Goal: Check status: Check status

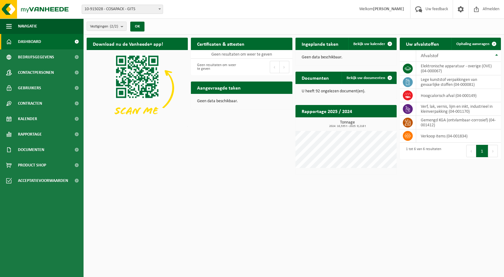
click at [397, 224] on html "Vestiging: 10-915028 - COSAPACK - GITS 10-921544 - COSAPACK-CREA - ROESELARE 10…" at bounding box center [252, 138] width 504 height 277
click at [59, 246] on ul "Navigatie Uw feedback Afmelden Dashboard Bedrijfsgegevens Contactpersonen Gebru…" at bounding box center [42, 148] width 84 height 259
click at [170, 197] on html "Vestiging: 10-915028 - COSAPACK - GITS 10-921544 - COSAPACK-CREA - ROESELARE 10…" at bounding box center [252, 138] width 504 height 277
click at [31, 253] on ul "Navigatie Uw feedback Afmelden Dashboard Bedrijfsgegevens Contactpersonen Gebru…" at bounding box center [42, 148] width 84 height 259
click at [37, 268] on ul "Navigatie Uw feedback Afmelden Dashboard Bedrijfsgegevens Contactpersonen Gebru…" at bounding box center [42, 148] width 84 height 259
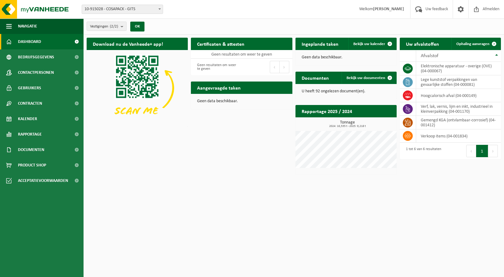
drag, startPoint x: 37, startPoint y: 268, endPoint x: 99, endPoint y: 180, distance: 107.9
click at [37, 268] on ul "Navigatie Uw feedback Afmelden Dashboard Bedrijfsgegevens Contactpersonen Gebru…" at bounding box center [42, 148] width 84 height 259
click at [495, 9] on span "Afmelden" at bounding box center [491, 9] width 20 height 18
click at [370, 44] on span "Bekijk uw kalender" at bounding box center [369, 44] width 32 height 4
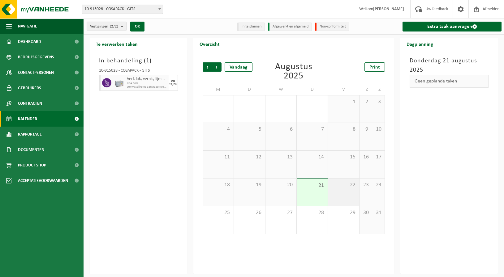
click at [339, 194] on div "22" at bounding box center [343, 193] width 31 height 28
click at [307, 198] on div "21" at bounding box center [312, 192] width 31 height 27
click at [337, 199] on div "22" at bounding box center [343, 193] width 31 height 28
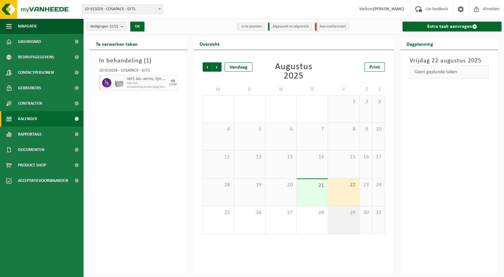
click at [340, 212] on span "29" at bounding box center [343, 213] width 25 height 7
click at [340, 196] on div "22" at bounding box center [343, 193] width 31 height 28
click at [127, 203] on div "In behandeling ( 1 ) 10-915028 - COSAPACK - GITS Verf, lak, vernis, lijm en ink…" at bounding box center [138, 162] width 97 height 224
click at [173, 83] on div "22/08" at bounding box center [172, 84] width 7 height 3
click at [135, 83] on span "KGA Colli" at bounding box center [147, 84] width 40 height 4
